Goal: Check status: Check status

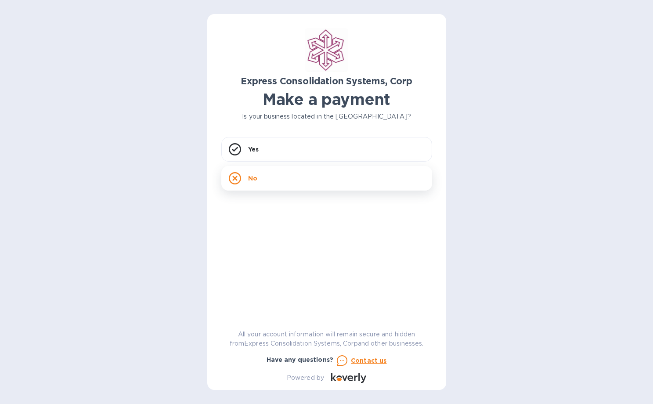
click at [277, 179] on div "No" at bounding box center [326, 178] width 211 height 25
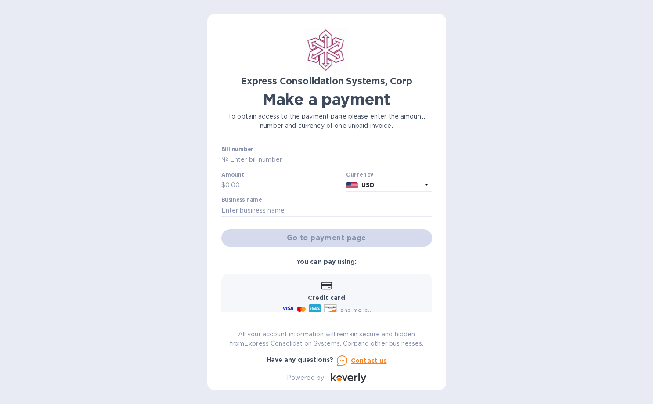
click at [270, 159] on input "text" at bounding box center [330, 159] width 204 height 13
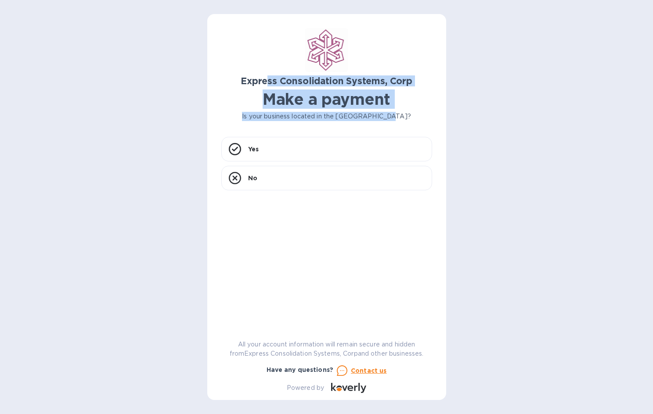
drag, startPoint x: 267, startPoint y: 86, endPoint x: 405, endPoint y: 118, distance: 141.5
click at [405, 118] on div "Express Consolidation Systems, Corp Make a payment Is your business located in …" at bounding box center [327, 74] width 214 height 97
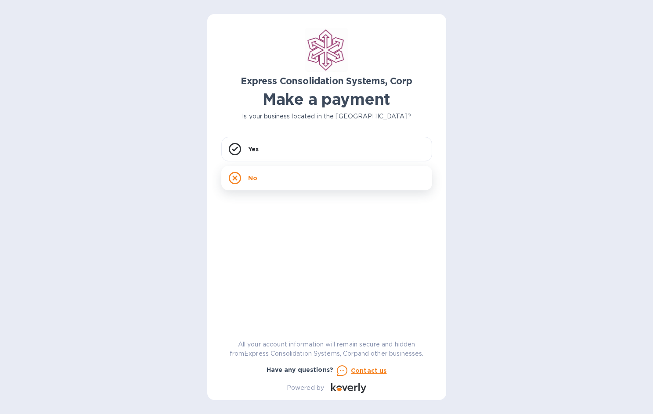
click at [311, 174] on div "No" at bounding box center [326, 178] width 211 height 25
